Goal: Consume media (video, audio): Consume media (video, audio)

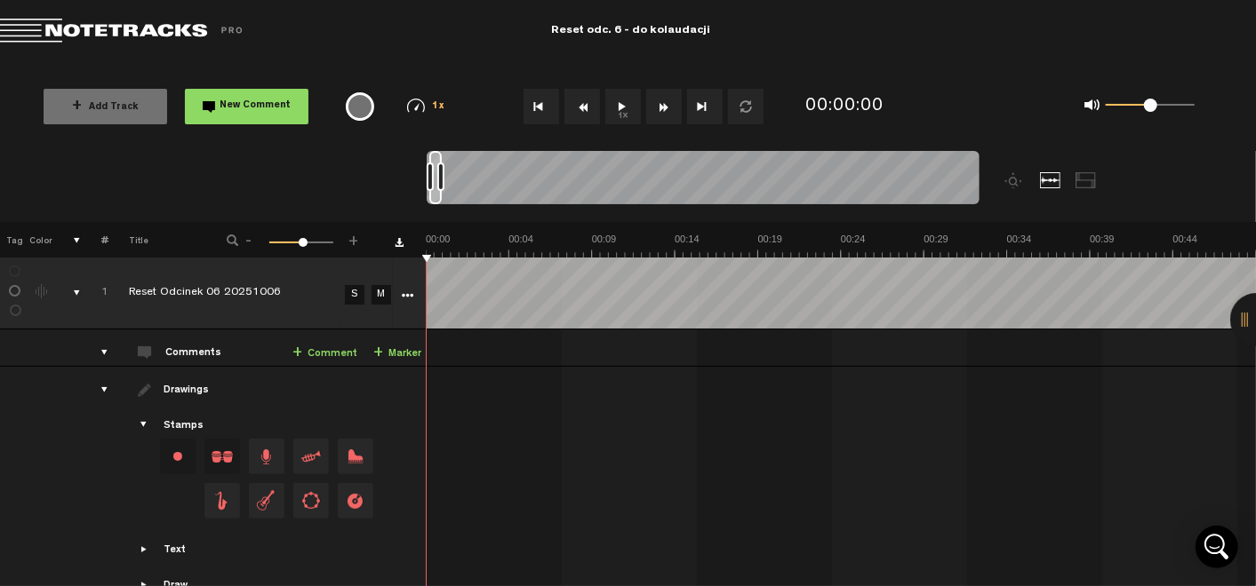
click at [604, 119] on nt-audio-media-controls "1x" at bounding box center [634, 107] width 263 height 36
click at [619, 112] on button "1x" at bounding box center [623, 107] width 36 height 36
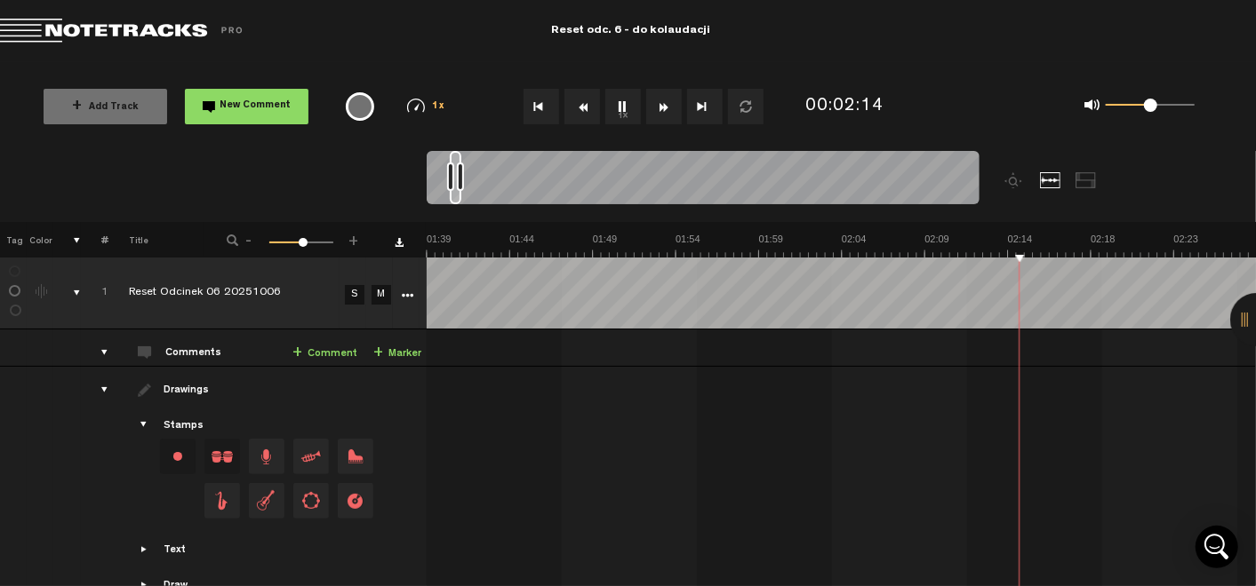
click at [619, 112] on button "1x" at bounding box center [623, 107] width 36 height 36
click at [623, 101] on button "1x" at bounding box center [623, 107] width 36 height 36
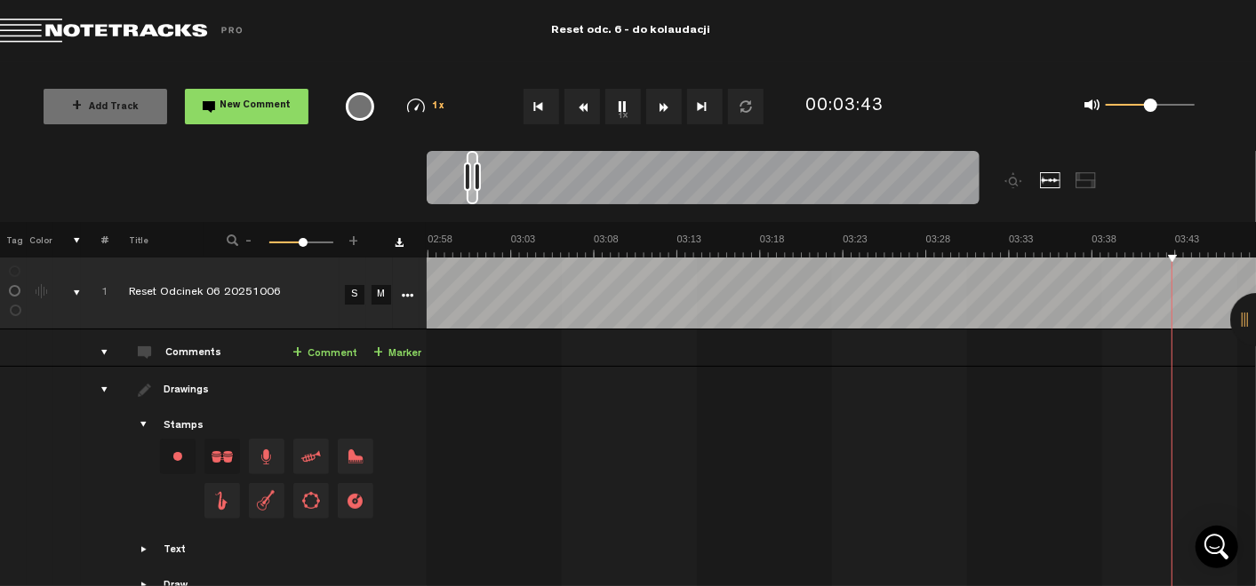
scroll to position [0, 3317]
click at [623, 101] on button "1x" at bounding box center [623, 107] width 36 height 36
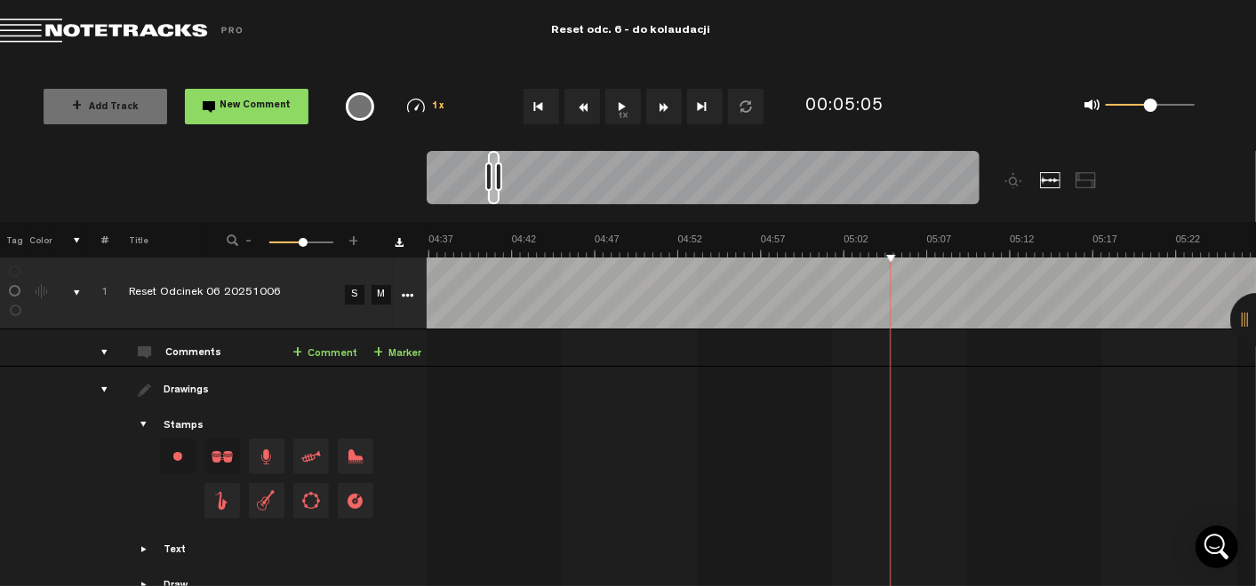
click at [611, 111] on button "1x" at bounding box center [623, 107] width 36 height 36
click at [606, 111] on button "1x" at bounding box center [623, 107] width 36 height 36
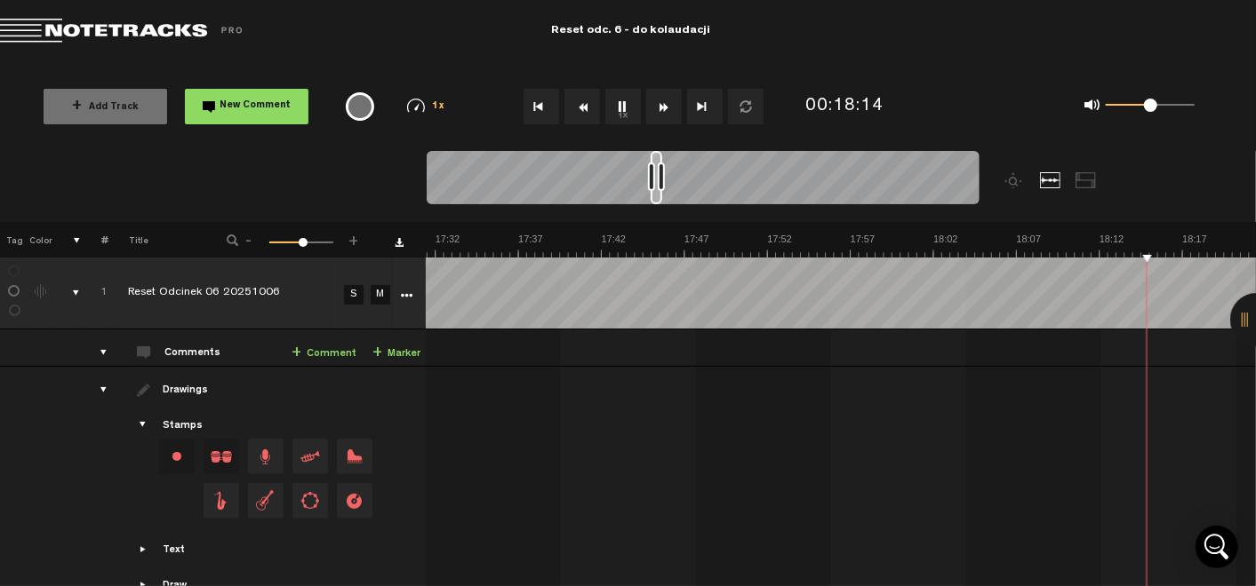
click at [627, 113] on button "1x" at bounding box center [623, 107] width 36 height 36
click at [615, 111] on button "1x" at bounding box center [623, 107] width 36 height 36
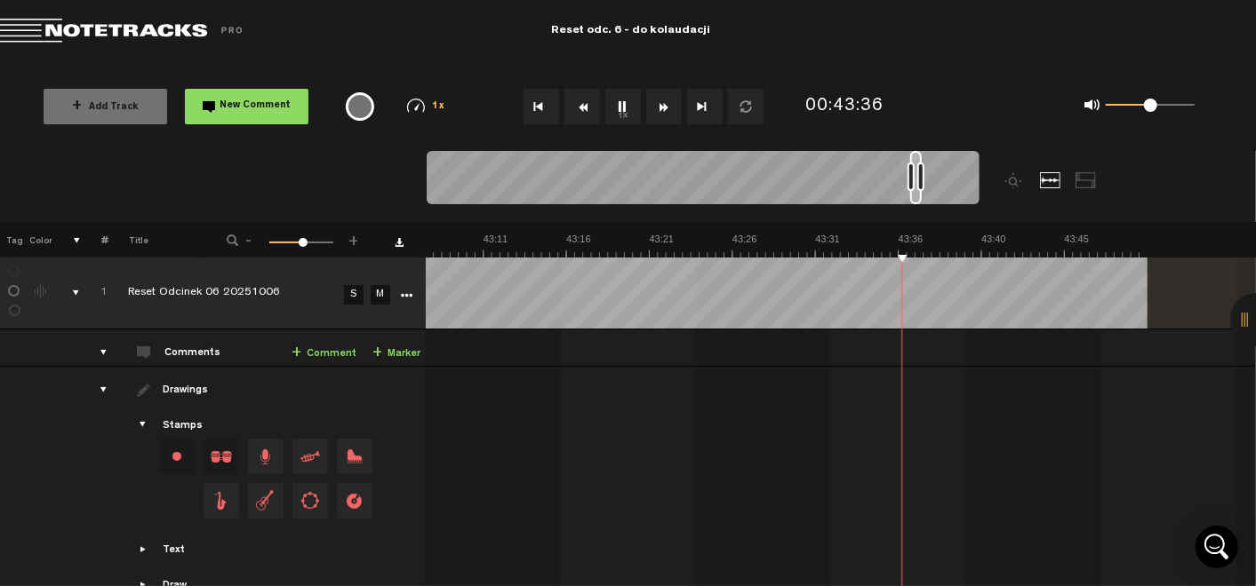
scroll to position [0, 43262]
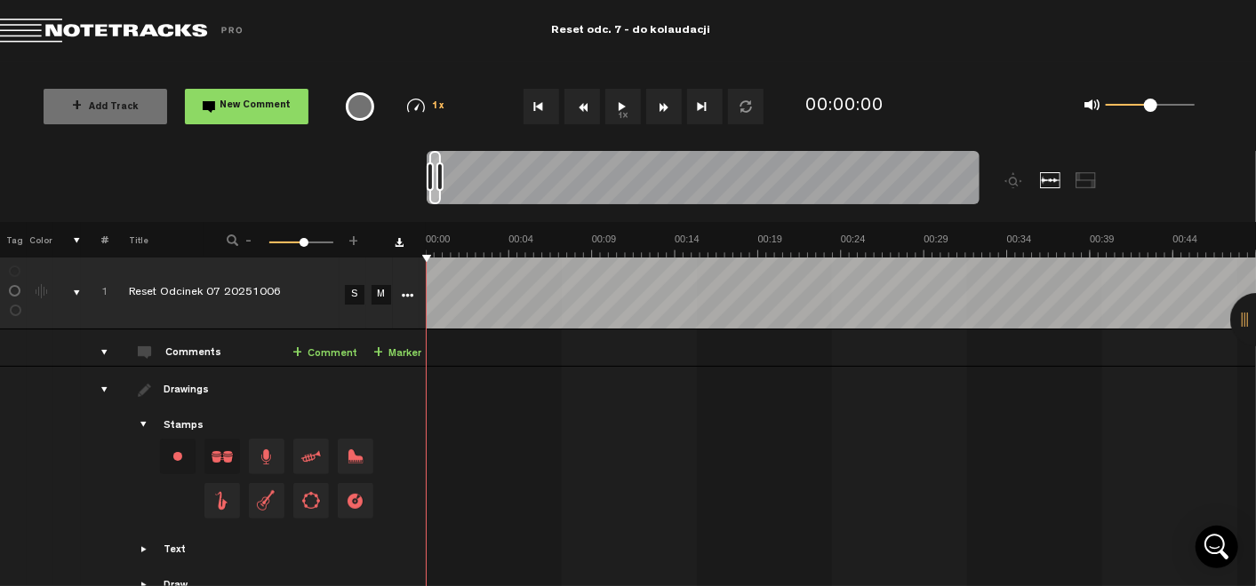
click at [614, 108] on button "1x" at bounding box center [623, 107] width 36 height 36
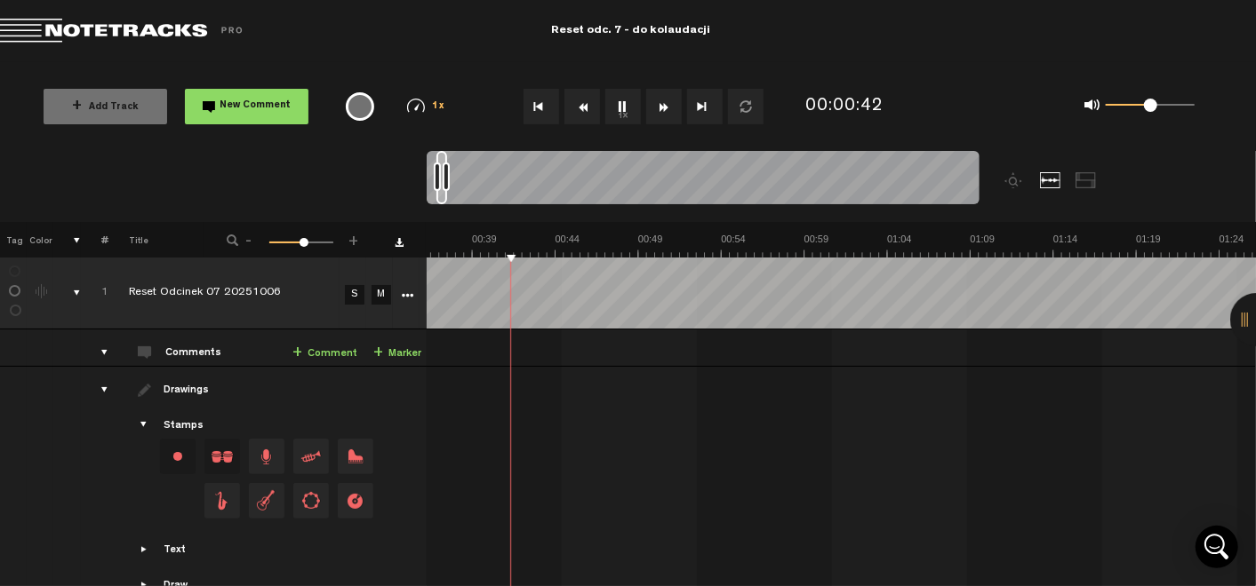
scroll to position [0, 617]
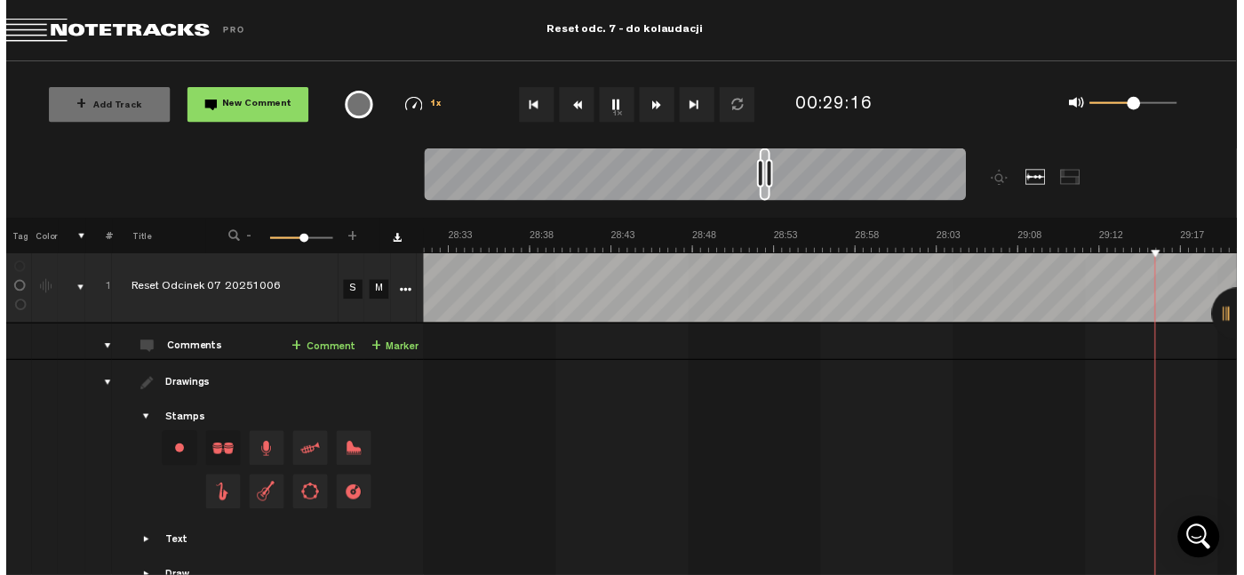
scroll to position [0, 28854]
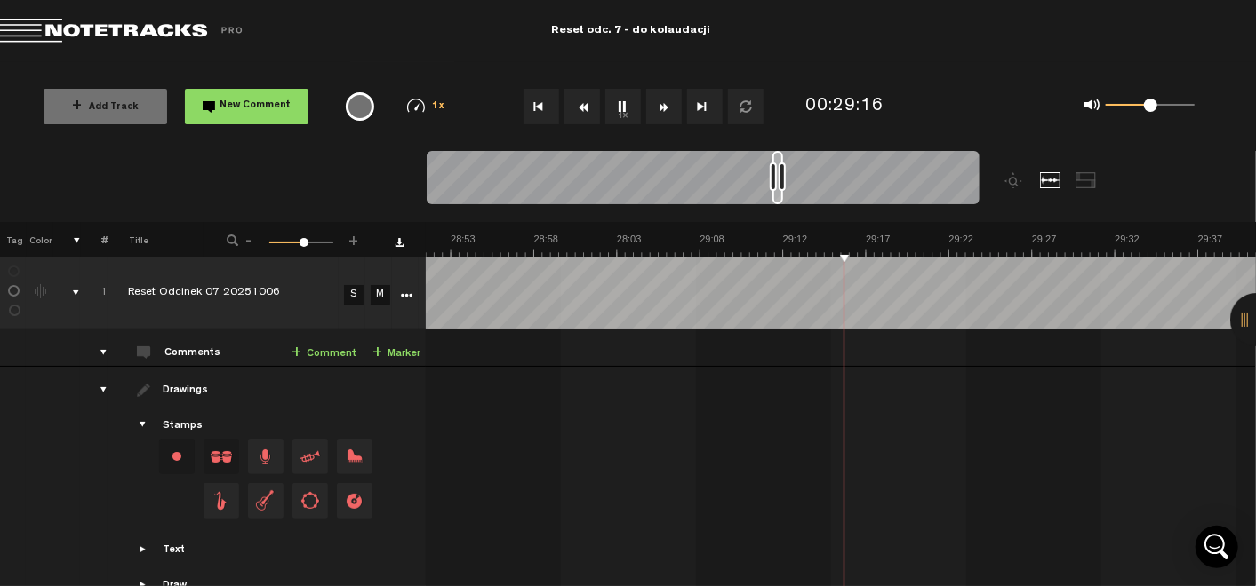
click at [625, 104] on button "1x" at bounding box center [623, 107] width 36 height 36
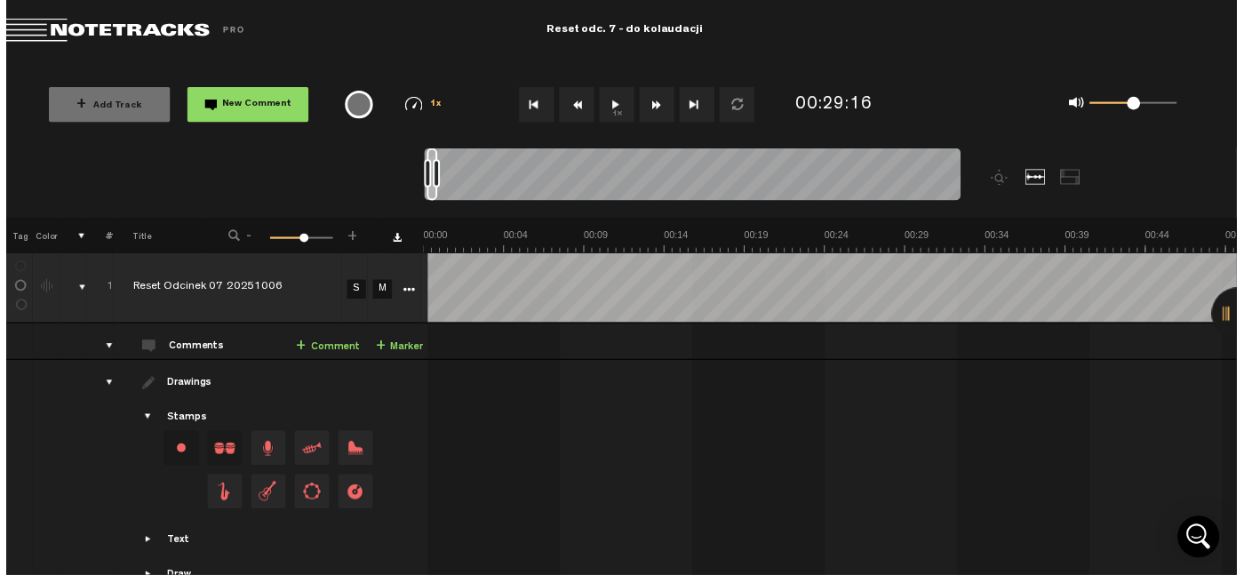
scroll to position [0, 0]
